Goal: Information Seeking & Learning: Learn about a topic

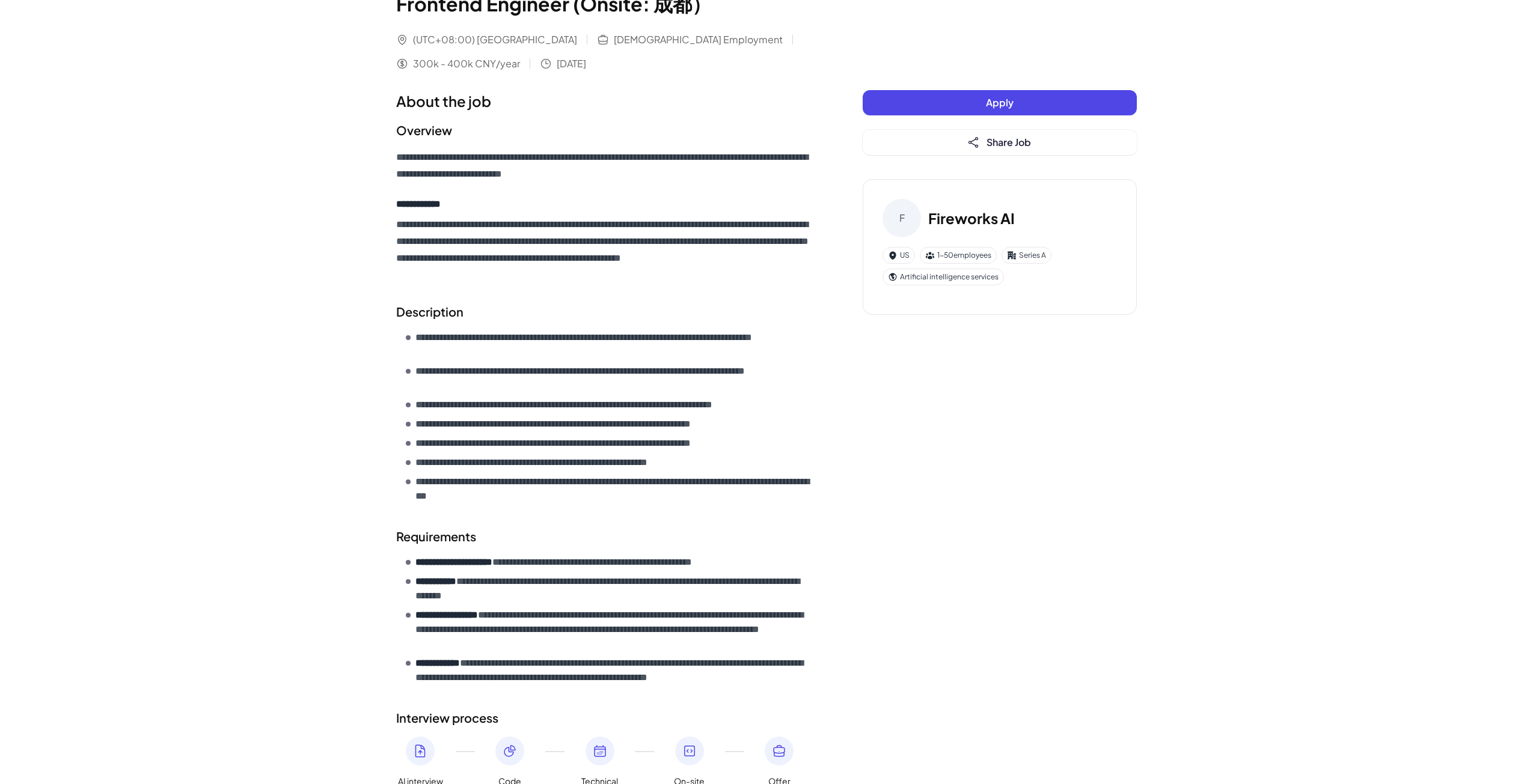
scroll to position [186, 0]
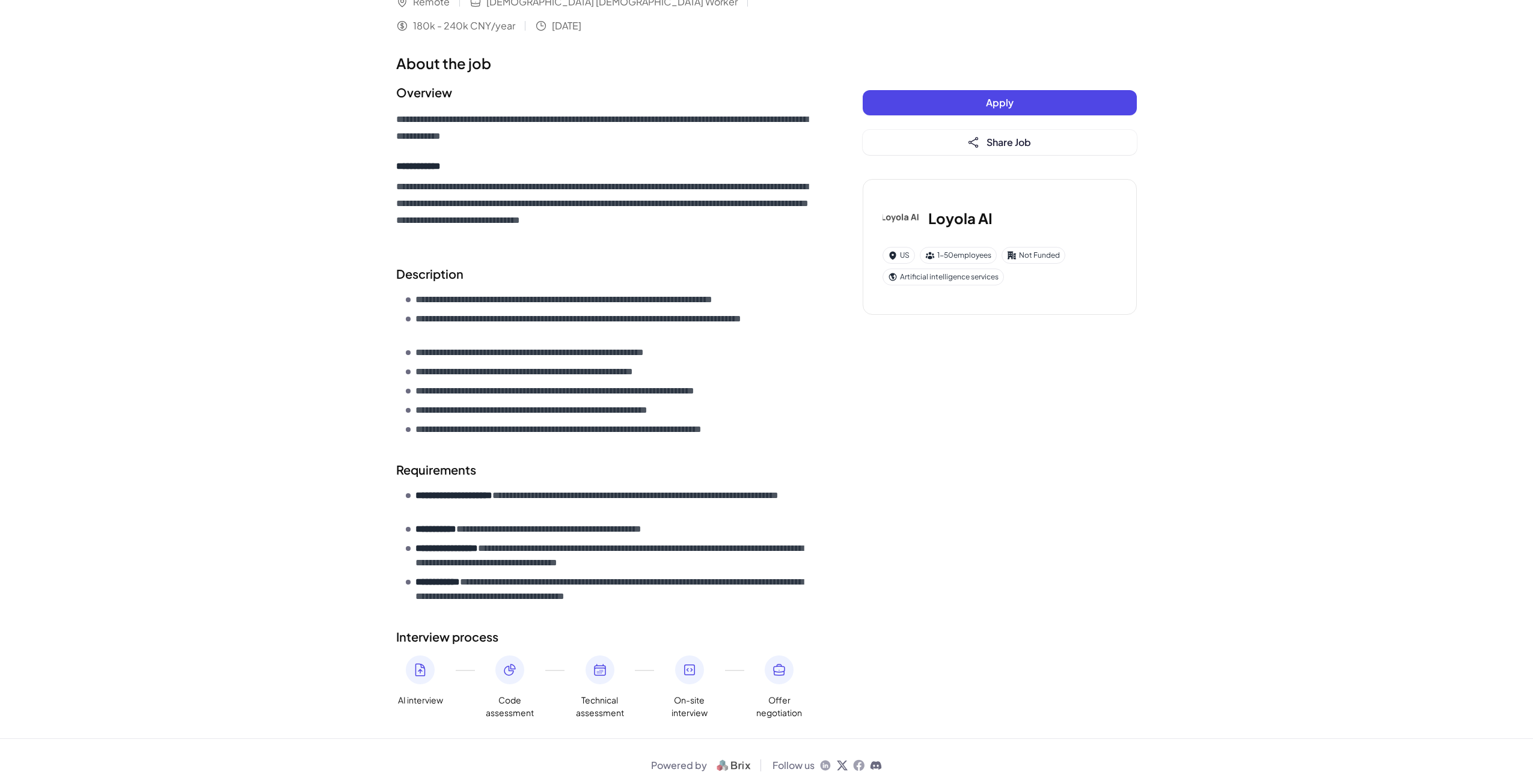
scroll to position [143, 0]
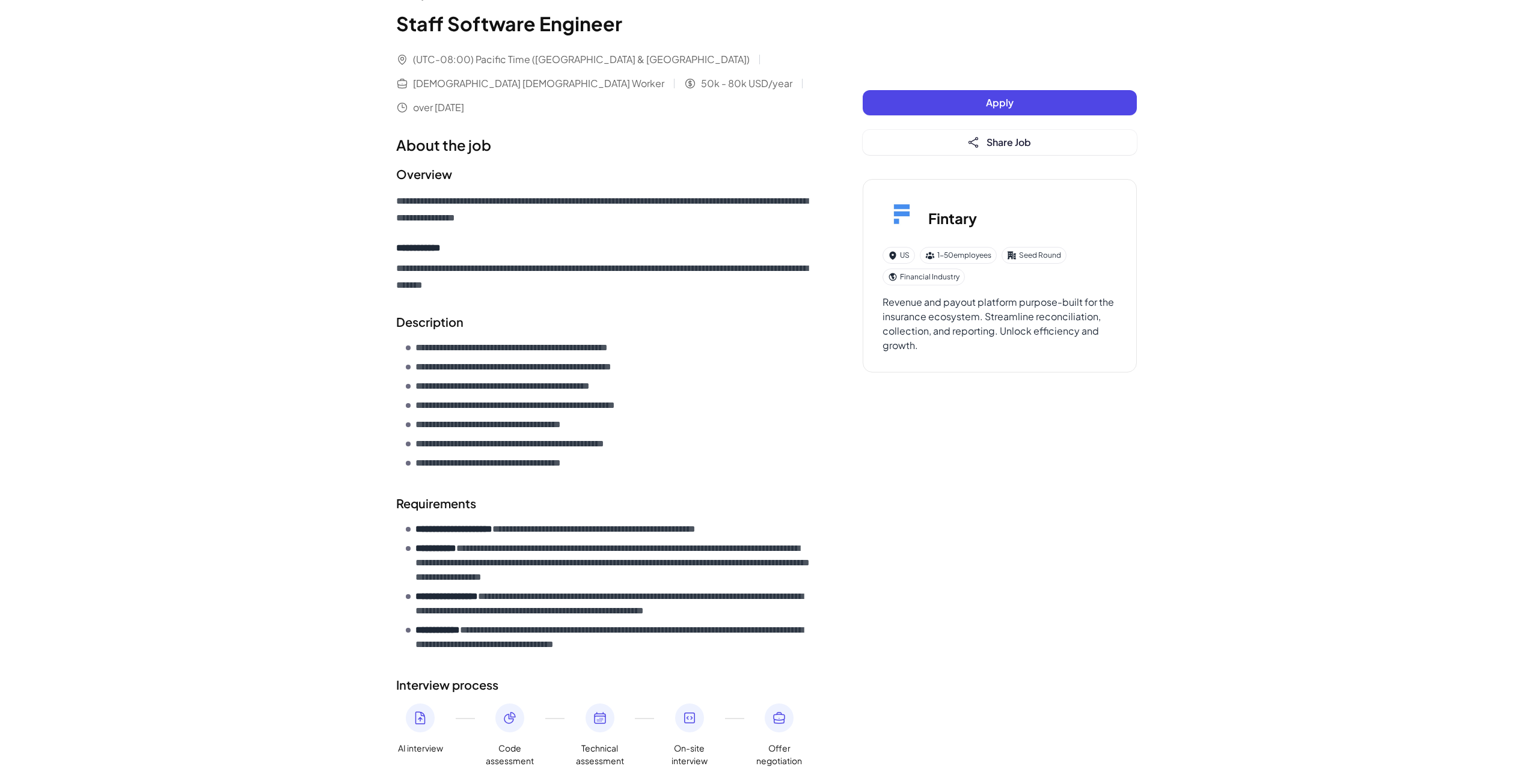
scroll to position [109, 0]
